Goal: Transaction & Acquisition: Purchase product/service

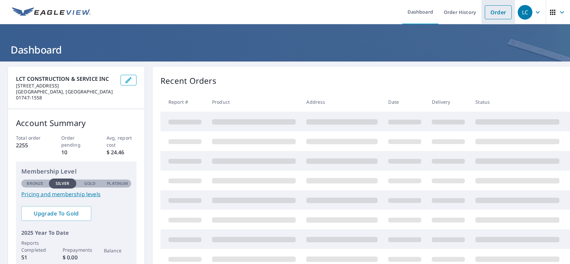
click at [493, 20] on li "Order" at bounding box center [499, 12] width 34 height 24
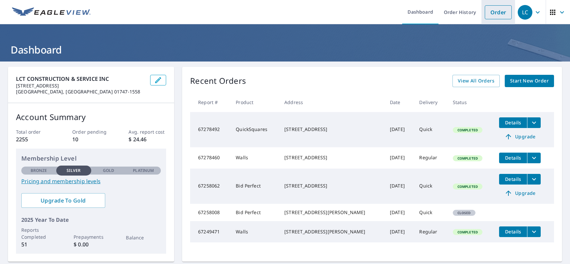
click at [494, 13] on link "Order" at bounding box center [498, 12] width 27 height 14
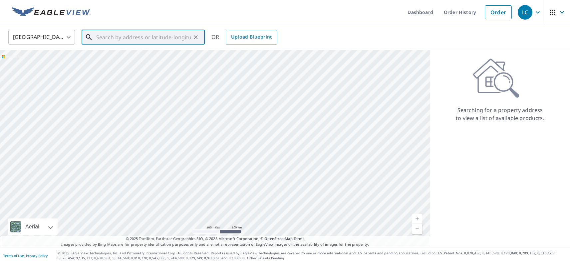
click at [98, 38] on input "text" at bounding box center [143, 37] width 95 height 19
click at [160, 56] on span "[STREET_ADDRESS]" at bounding box center [147, 57] width 105 height 8
type input "[STREET_ADDRESS]"
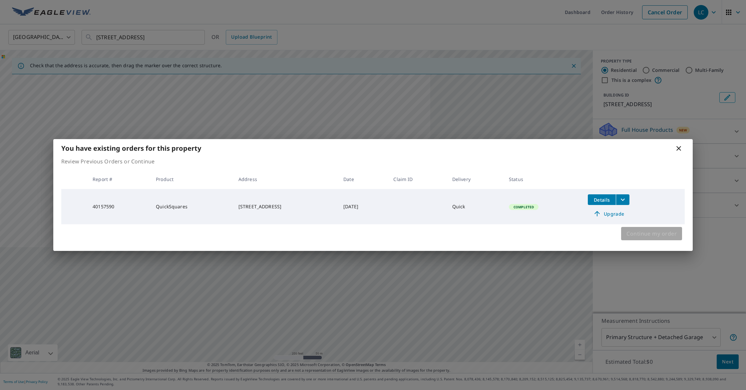
click at [570, 233] on span "Continue my order" at bounding box center [652, 233] width 50 height 9
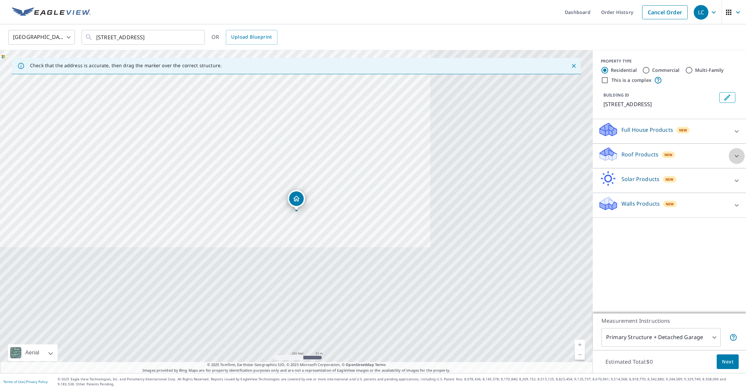
click at [570, 156] on icon at bounding box center [737, 156] width 4 height 2
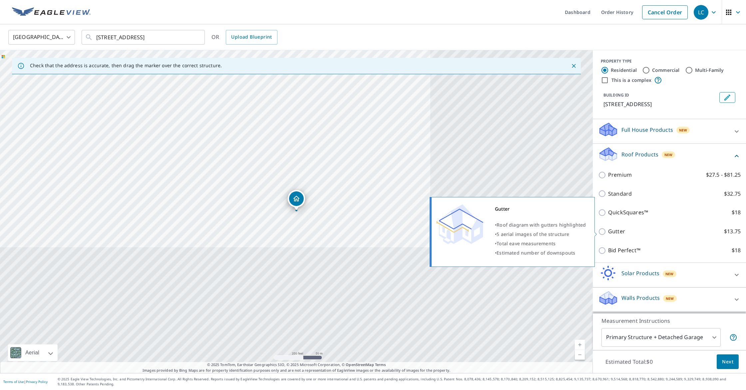
click at [570, 233] on input "Gutter $13.75" at bounding box center [603, 232] width 10 height 8
checkbox input "true"
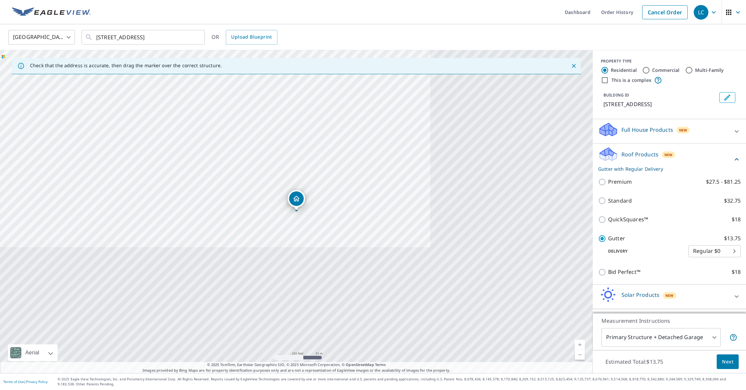
click at [570, 264] on span "Next" at bounding box center [727, 362] width 11 height 8
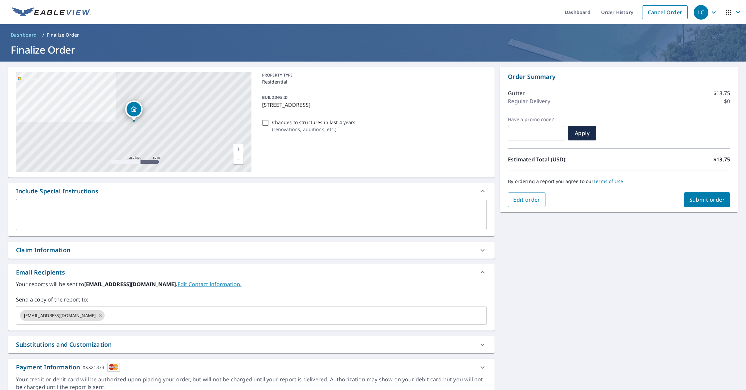
click at [570, 201] on span "Submit order" at bounding box center [707, 199] width 36 height 7
checkbox input "true"
